Goal: Transaction & Acquisition: Book appointment/travel/reservation

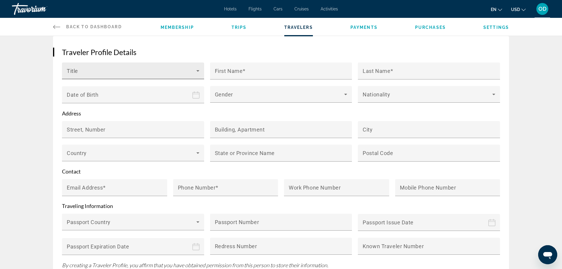
click at [116, 63] on div "Title" at bounding box center [133, 71] width 133 height 17
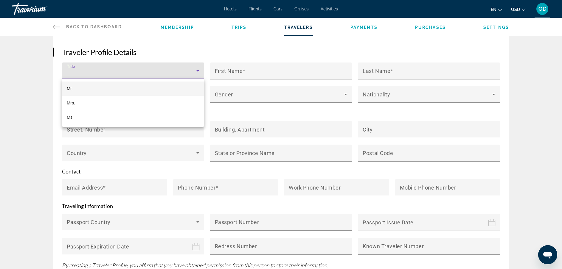
click at [76, 87] on mat-option "Mr." at bounding box center [133, 89] width 142 height 14
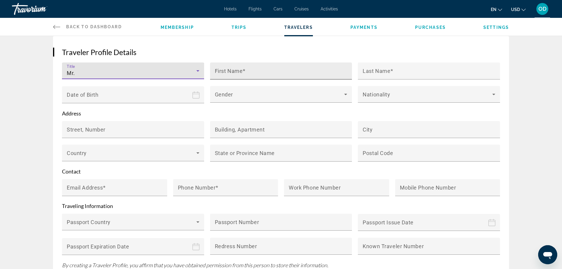
click at [253, 71] on input "First Name" at bounding box center [283, 73] width 136 height 7
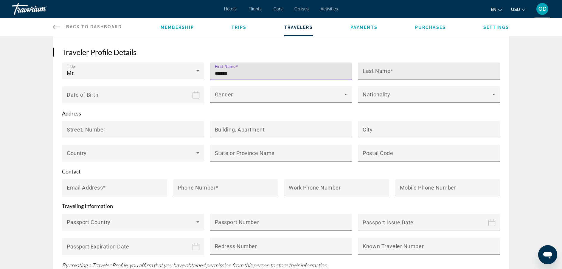
type input "******"
click at [413, 65] on div "Last Name" at bounding box center [430, 71] width 136 height 17
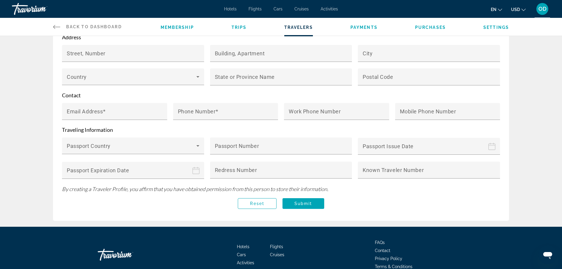
scroll to position [203, 0]
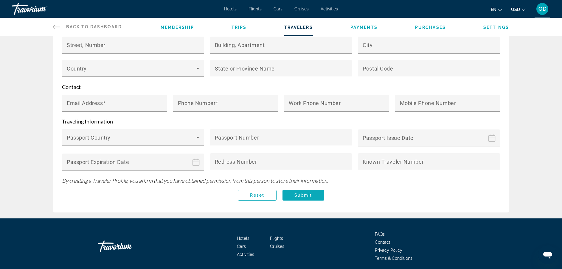
type input "********"
click at [305, 193] on span "Submit" at bounding box center [303, 195] width 18 height 5
click at [115, 102] on input "Email Address" at bounding box center [116, 105] width 99 height 7
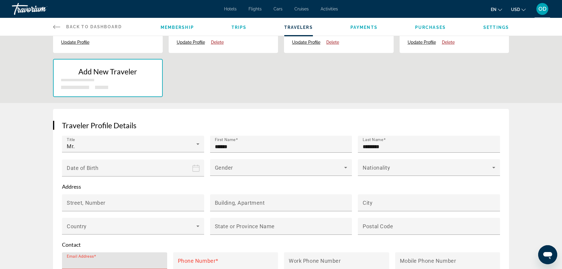
scroll to position [45, 0]
click at [103, 67] on p "Add New Traveler" at bounding box center [108, 71] width 94 height 9
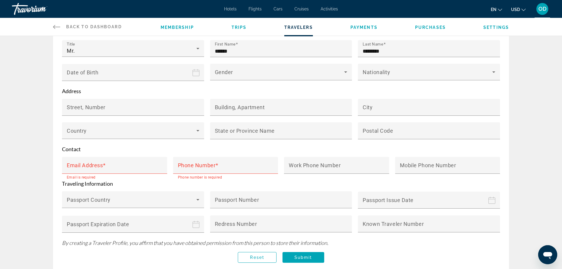
scroll to position [160, 0]
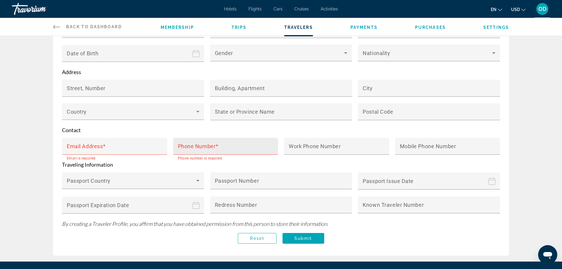
click at [199, 144] on mat-label "Phone Number" at bounding box center [197, 146] width 38 height 6
click at [199, 145] on input "Phone Number" at bounding box center [227, 148] width 99 height 7
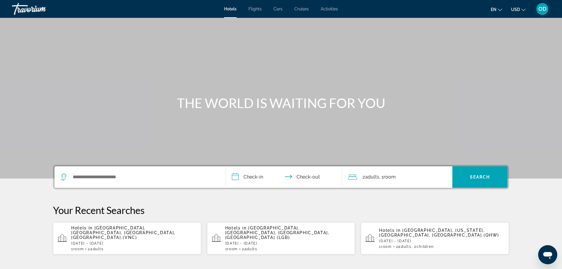
click at [102, 231] on span "[GEOGRAPHIC_DATA], [GEOGRAPHIC_DATA], [GEOGRAPHIC_DATA], [GEOGRAPHIC_DATA] (VNC)" at bounding box center [123, 233] width 104 height 14
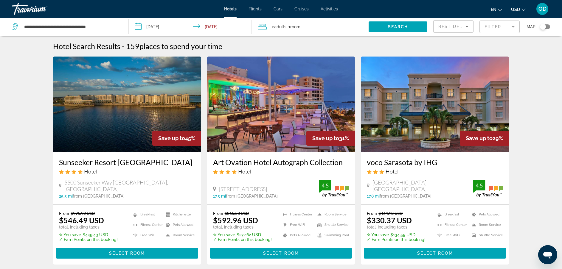
click at [456, 26] on span "Best Deals" at bounding box center [453, 26] width 31 height 5
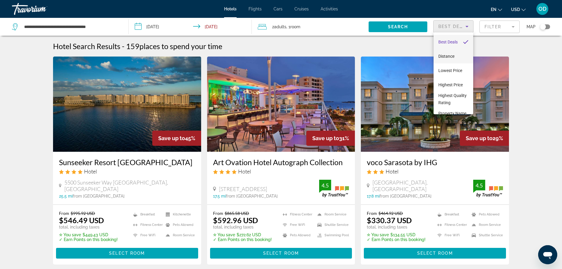
click at [449, 55] on span "Distance" at bounding box center [446, 56] width 16 height 5
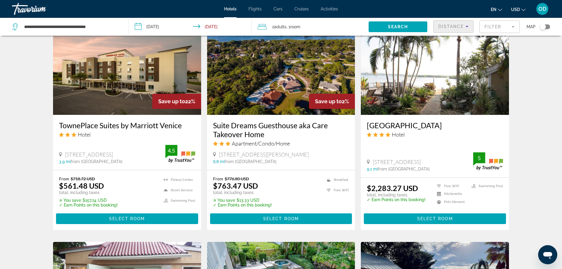
scroll to position [495, 0]
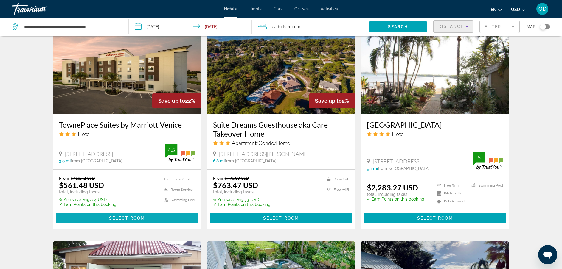
click at [134, 218] on span "Select Room" at bounding box center [127, 218] width 36 height 5
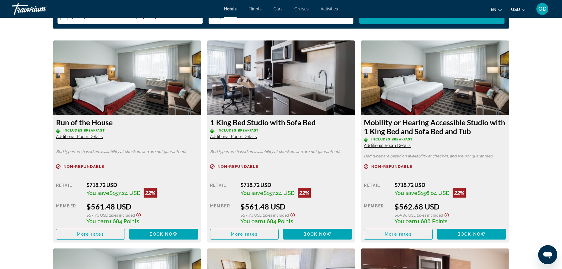
scroll to position [804, 0]
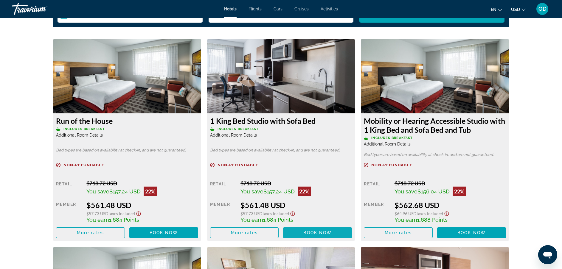
click at [320, 231] on span "Book now" at bounding box center [317, 233] width 28 height 5
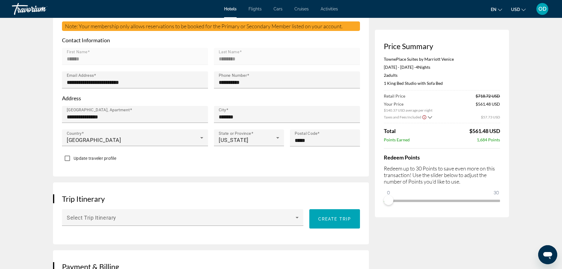
scroll to position [185, 0]
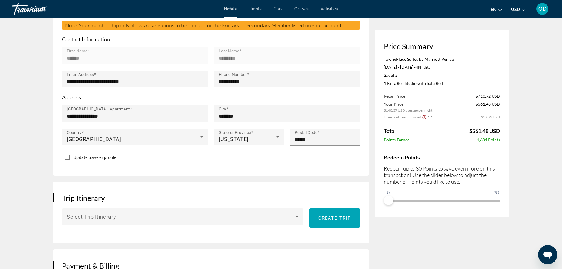
click at [426, 117] on icon "Show Taxes and Fees disclaimer" at bounding box center [424, 117] width 5 height 5
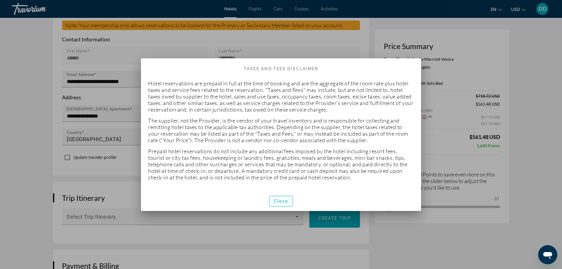
click at [286, 201] on span "Close" at bounding box center [281, 201] width 14 height 5
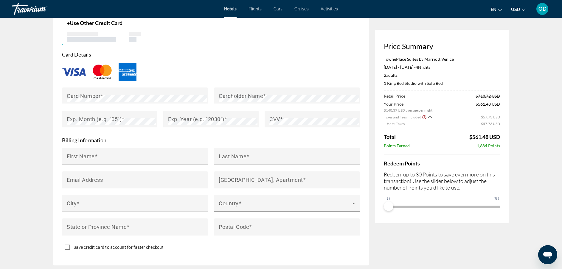
scroll to position [522, 0]
click at [152, 89] on div "Card Number" at bounding box center [137, 96] width 140 height 17
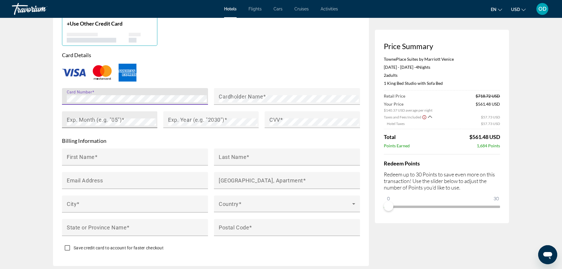
click at [83, 118] on mat-label "Exp. Month (e.g. "05")" at bounding box center [94, 120] width 55 height 6
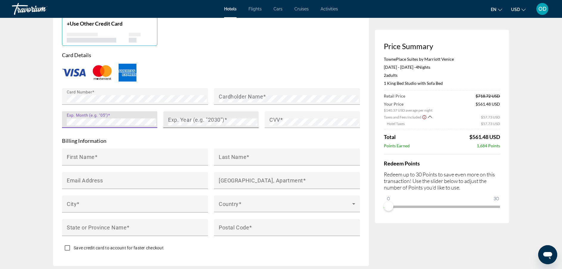
click at [181, 117] on mat-label "Exp. Year (e.g. "2030")" at bounding box center [196, 120] width 56 height 6
click at [295, 113] on div "CVV" at bounding box center [313, 119] width 89 height 17
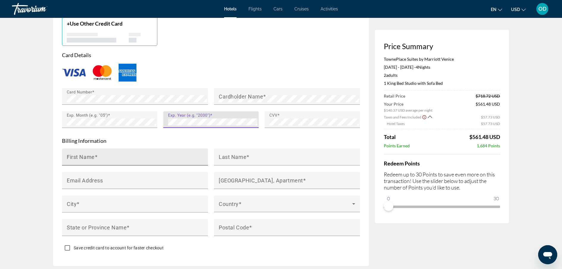
click at [115, 156] on input "First Name" at bounding box center [137, 159] width 140 height 7
type input "*"
type input "******"
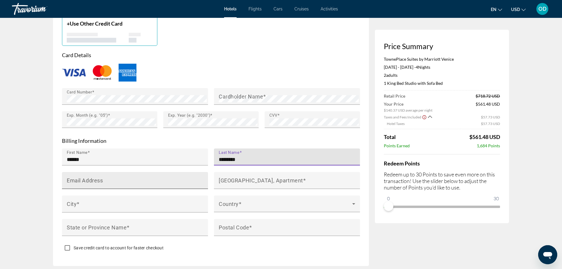
type input "********"
click at [80, 180] on mat-label "Email Address" at bounding box center [85, 181] width 36 height 6
click at [80, 180] on input "Email Address" at bounding box center [137, 183] width 140 height 7
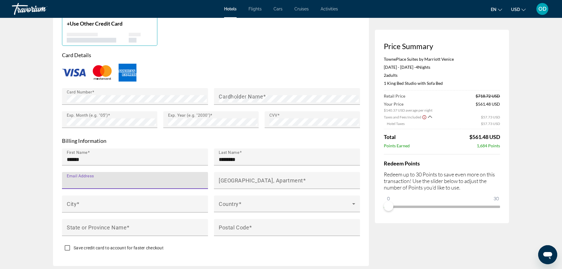
click at [125, 180] on input "Email Address" at bounding box center [137, 183] width 140 height 7
type input "**********"
type input "*******"
type input "**"
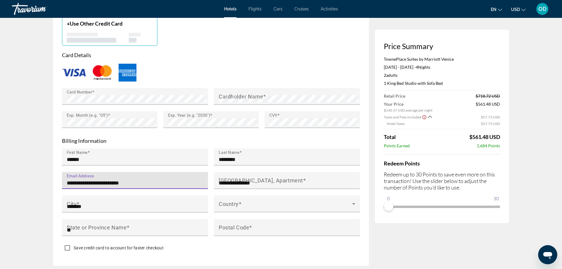
type input "*****"
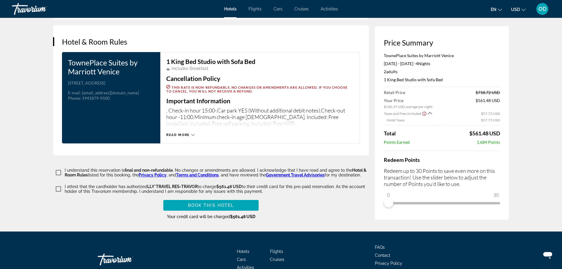
scroll to position [769, 0]
click at [234, 204] on span "Main content" at bounding box center [210, 205] width 95 height 14
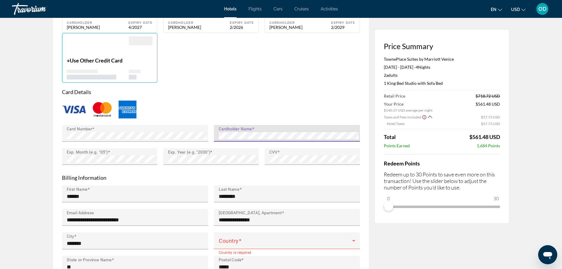
click at [311, 84] on div "**********" at bounding box center [211, 133] width 298 height 315
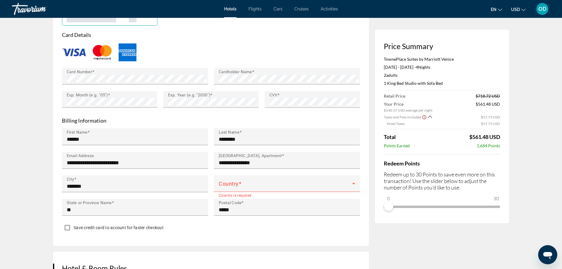
scroll to position [543, 0]
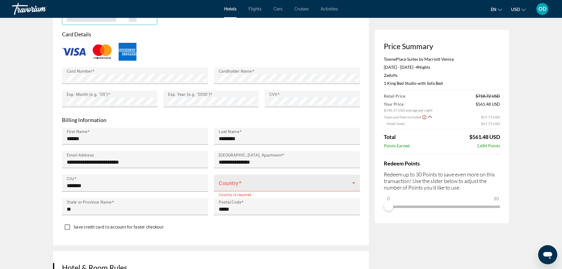
click at [255, 182] on span "Main content" at bounding box center [285, 185] width 133 height 7
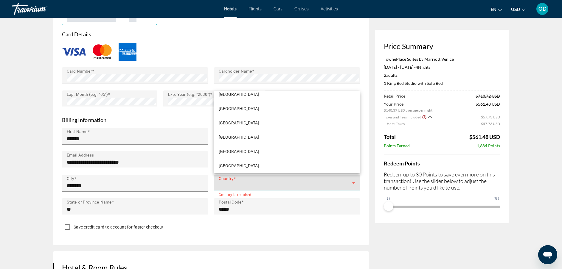
scroll to position [2719, 0]
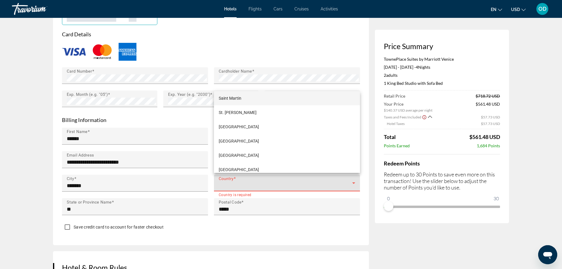
click at [262, 181] on div at bounding box center [281, 134] width 562 height 269
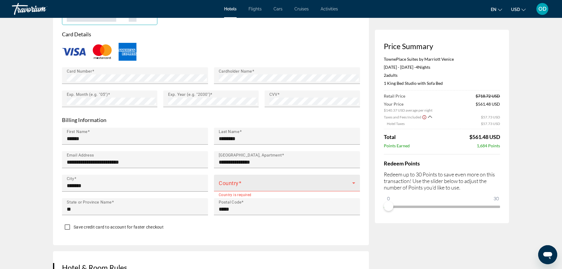
click at [347, 182] on span "Main content" at bounding box center [285, 185] width 133 height 7
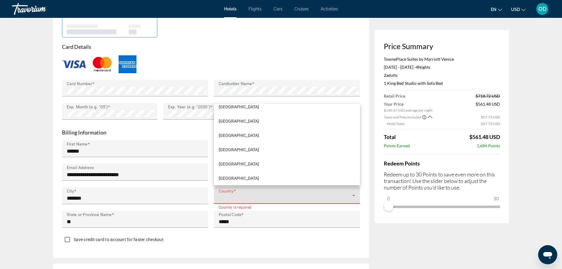
scroll to position [3395, 0]
click at [259, 179] on span "[GEOGRAPHIC_DATA]" at bounding box center [239, 178] width 40 height 7
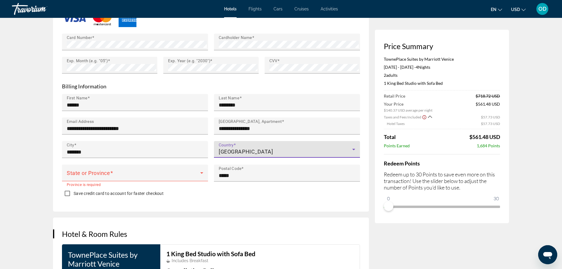
scroll to position [578, 0]
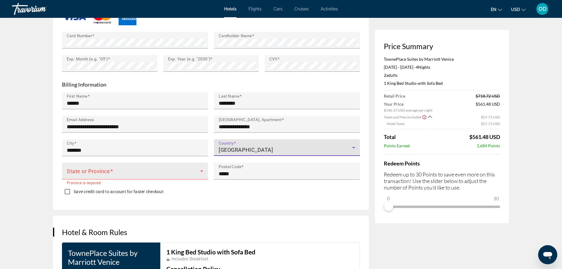
click at [120, 172] on span "Main content" at bounding box center [133, 173] width 133 height 7
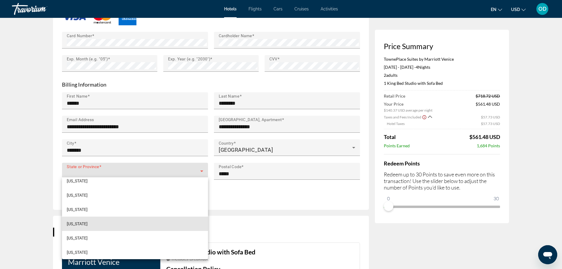
scroll to position [102, 0]
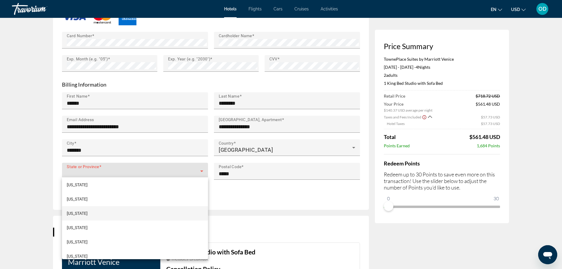
click at [108, 211] on mat-option "[US_STATE]" at bounding box center [135, 213] width 146 height 14
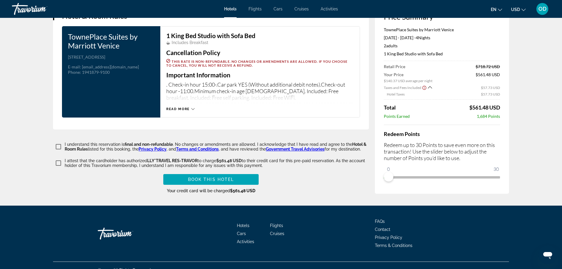
scroll to position [802, 0]
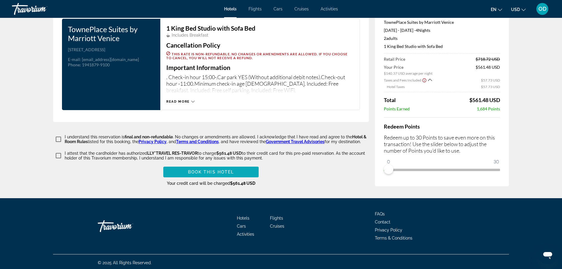
click at [236, 169] on span "Main content" at bounding box center [210, 172] width 95 height 14
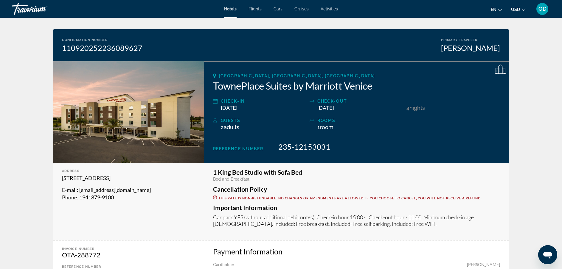
scroll to position [34, 0]
